Goal: Task Accomplishment & Management: Manage account settings

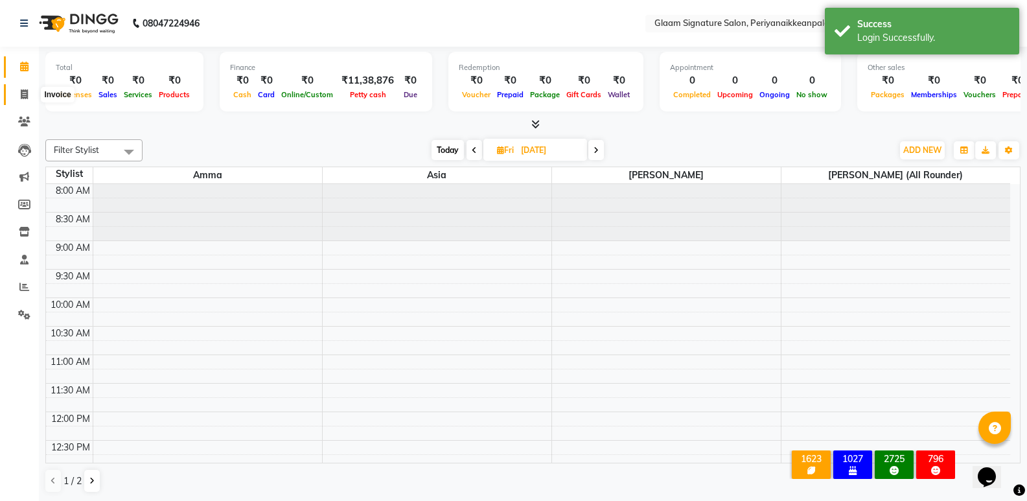
click at [27, 94] on icon at bounding box center [24, 94] width 7 height 10
select select "service"
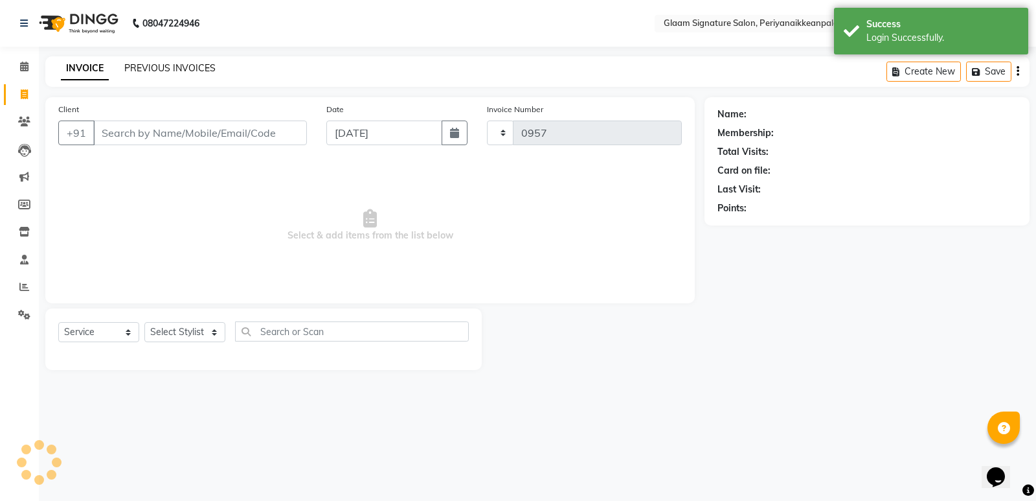
click at [159, 67] on link "PREVIOUS INVOICES" at bounding box center [169, 68] width 91 height 12
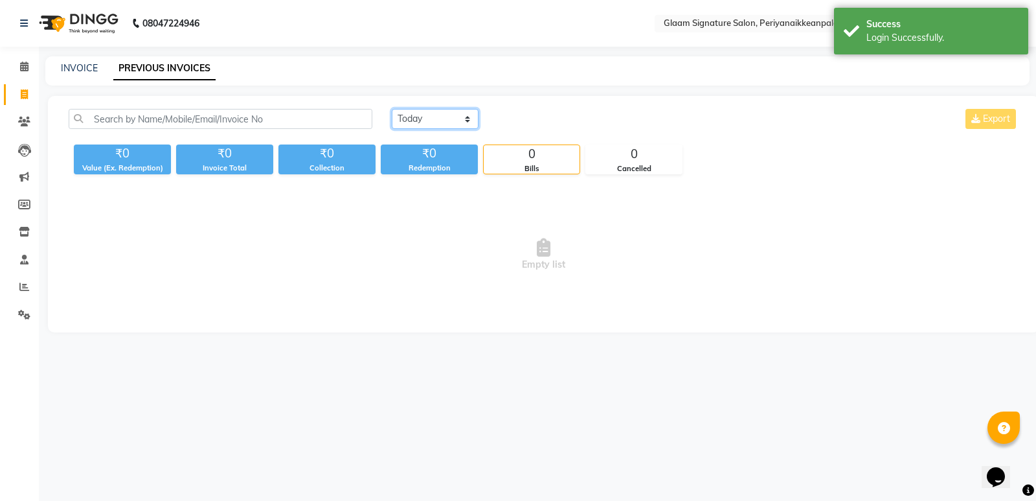
click at [412, 120] on select "[DATE] [DATE] Custom Range" at bounding box center [435, 119] width 87 height 20
click at [392, 109] on select "[DATE] [DATE] Custom Range" at bounding box center [435, 119] width 87 height 20
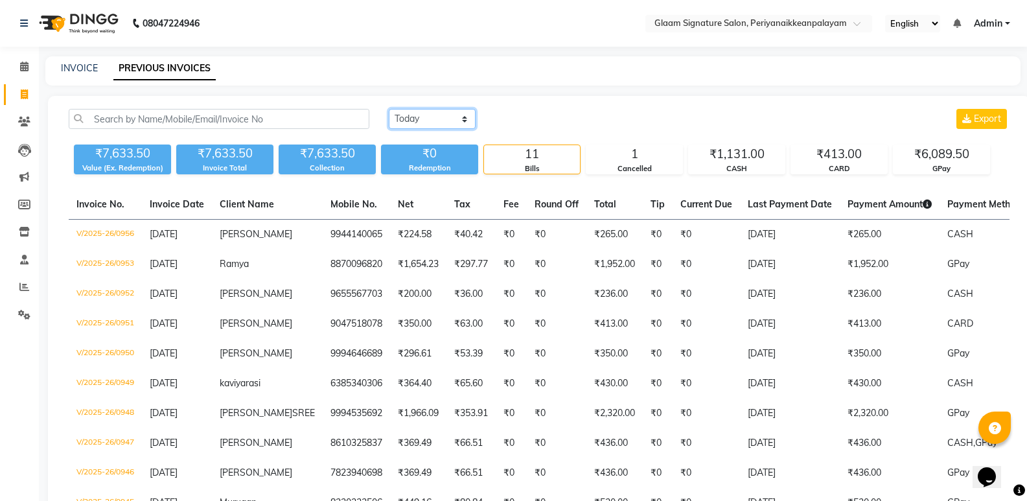
click at [429, 118] on select "[DATE] [DATE] Custom Range" at bounding box center [432, 119] width 87 height 20
select select "range"
click at [389, 109] on select "[DATE] [DATE] Custom Range" at bounding box center [432, 119] width 87 height 20
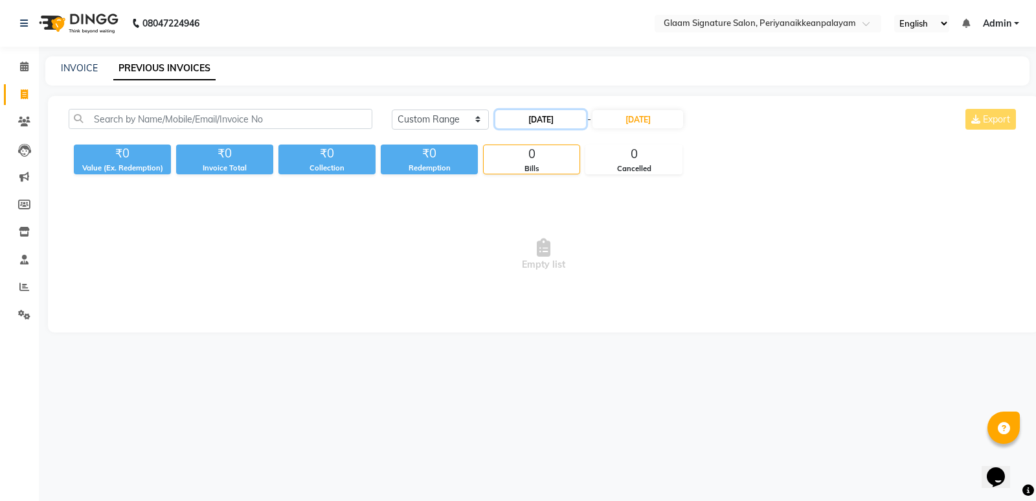
click at [545, 121] on input "[DATE]" at bounding box center [540, 119] width 91 height 18
select select "9"
select select "2025"
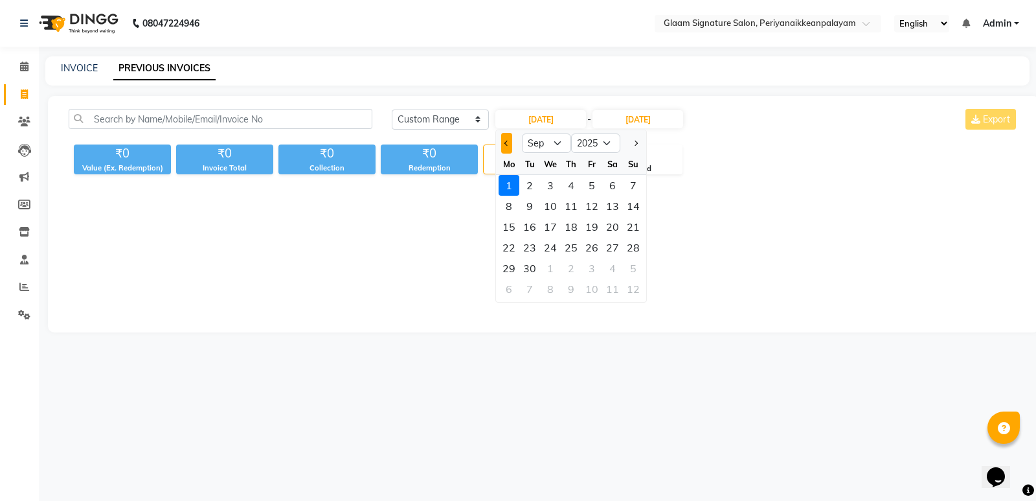
click at [505, 148] on button "Previous month" at bounding box center [506, 143] width 11 height 21
select select "8"
click at [545, 269] on div "27" at bounding box center [550, 268] width 21 height 21
type input "[DATE]"
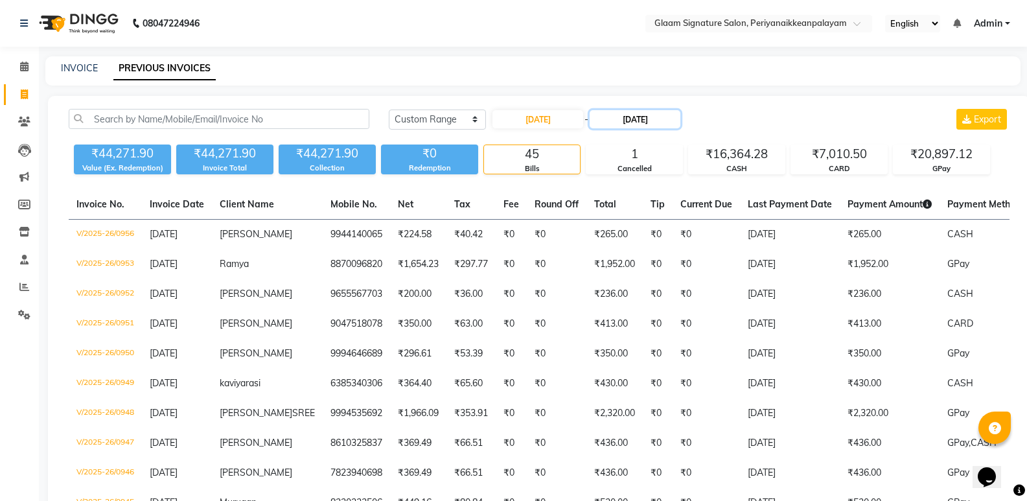
click at [624, 120] on input "01-09-2025" at bounding box center [634, 119] width 91 height 18
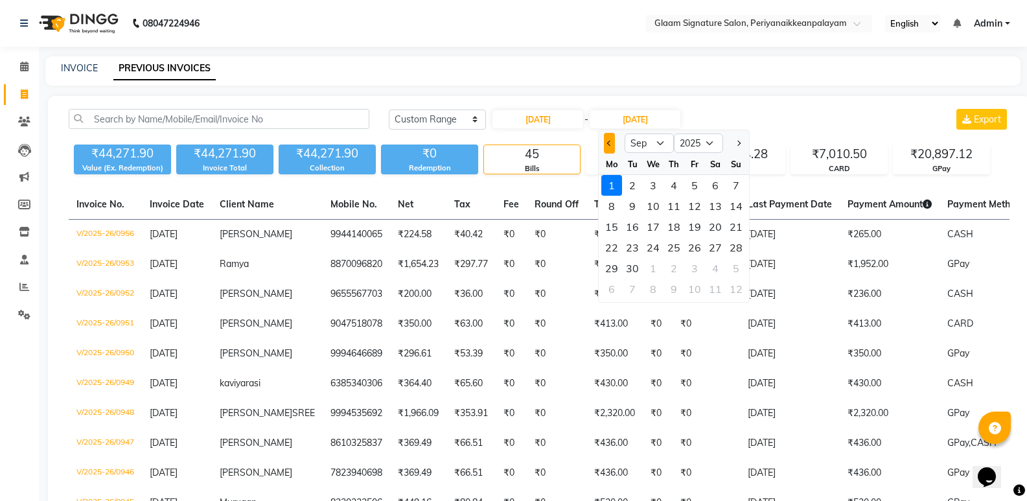
click at [607, 139] on button "Previous month" at bounding box center [609, 143] width 11 height 21
select select "8"
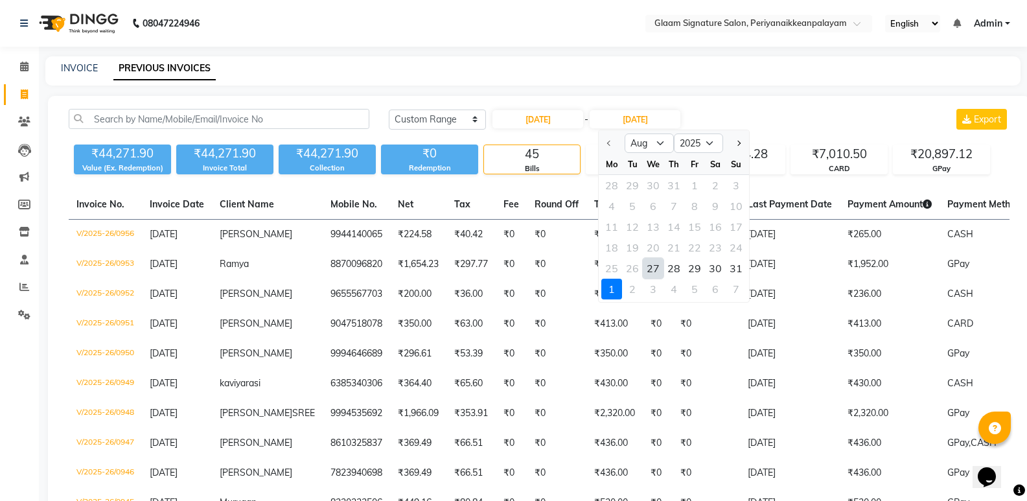
click at [655, 266] on div "27" at bounding box center [652, 268] width 21 height 21
type input "[DATE]"
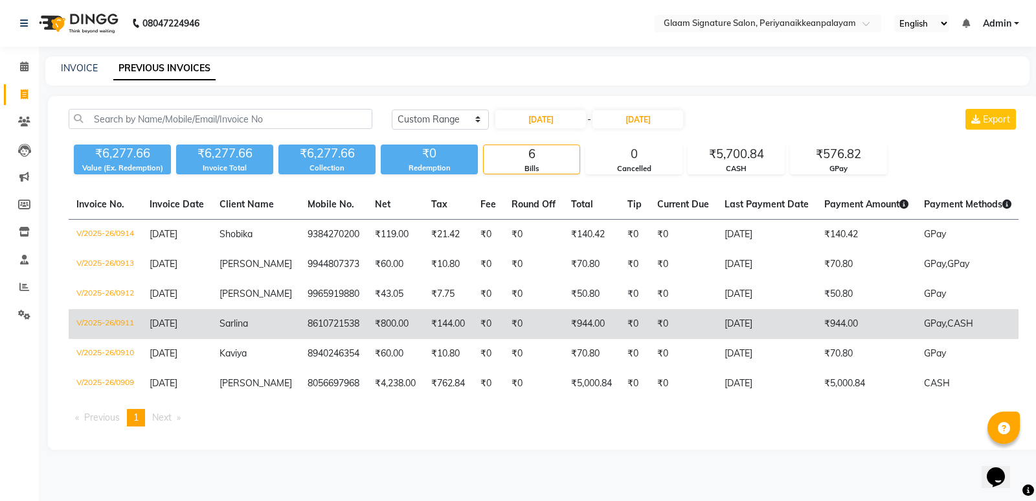
click at [730, 323] on td "[DATE]" at bounding box center [767, 324] width 100 height 30
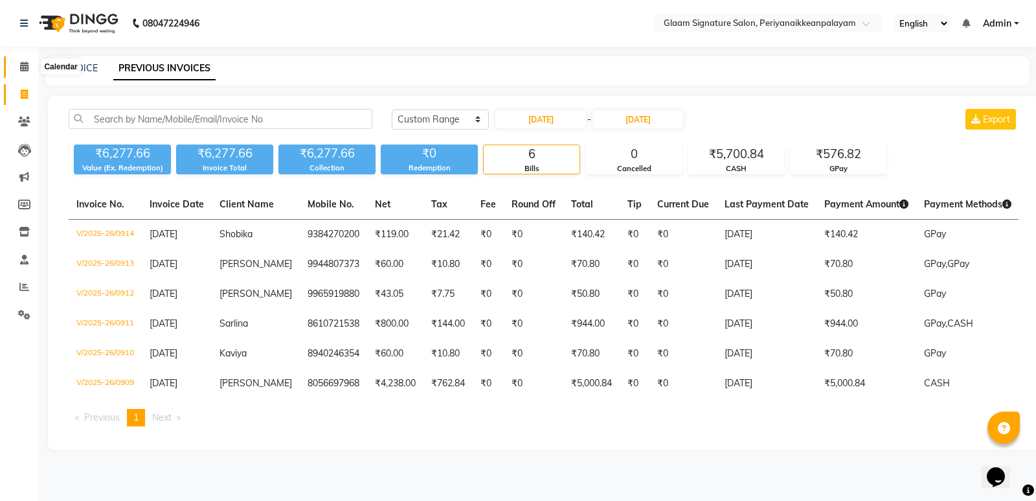
click at [25, 68] on icon at bounding box center [24, 67] width 8 height 10
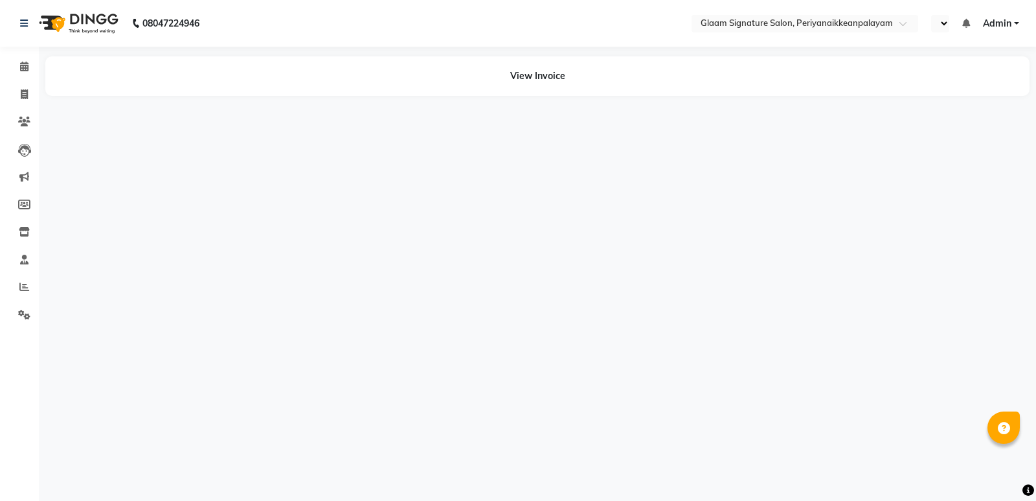
select select "en"
